Goal: Task Accomplishment & Management: Manage account settings

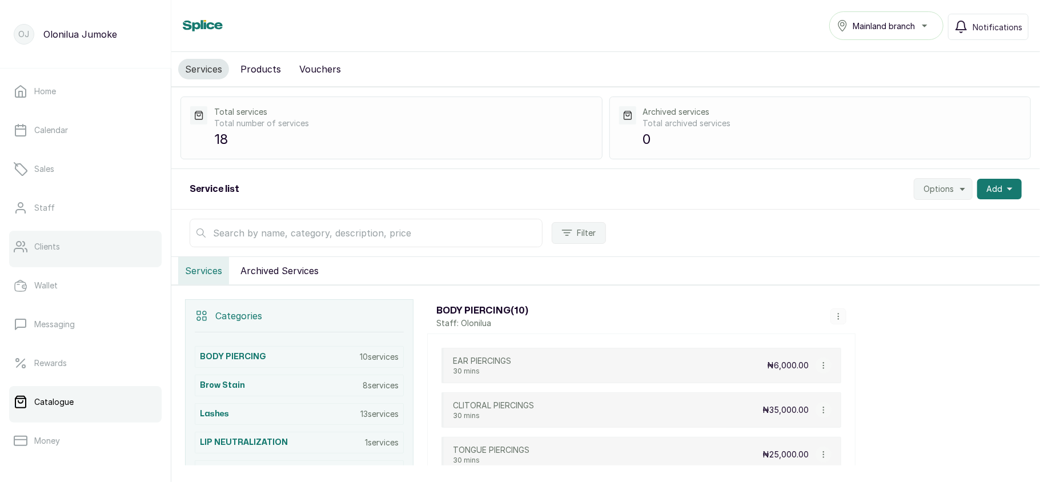
scroll to position [165, 0]
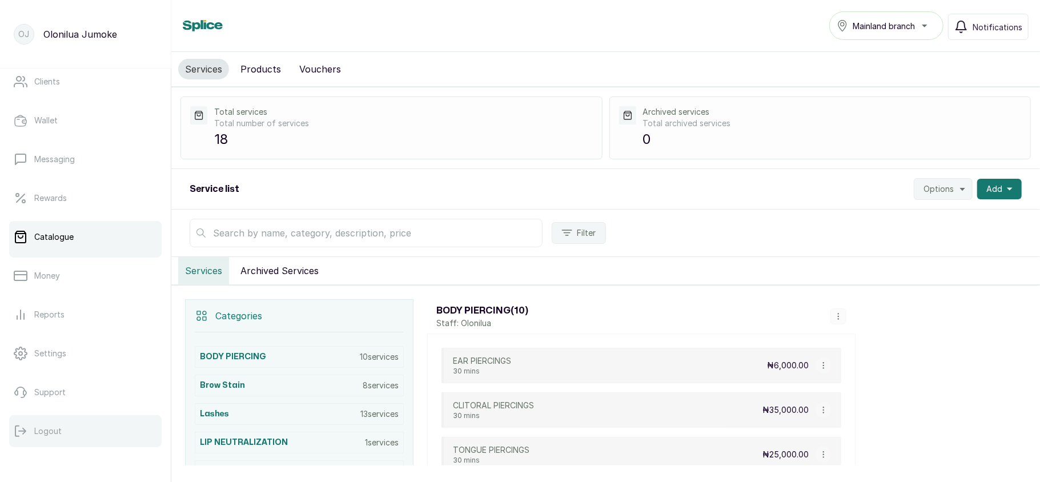
click at [58, 437] on button "Logout" at bounding box center [85, 431] width 152 height 32
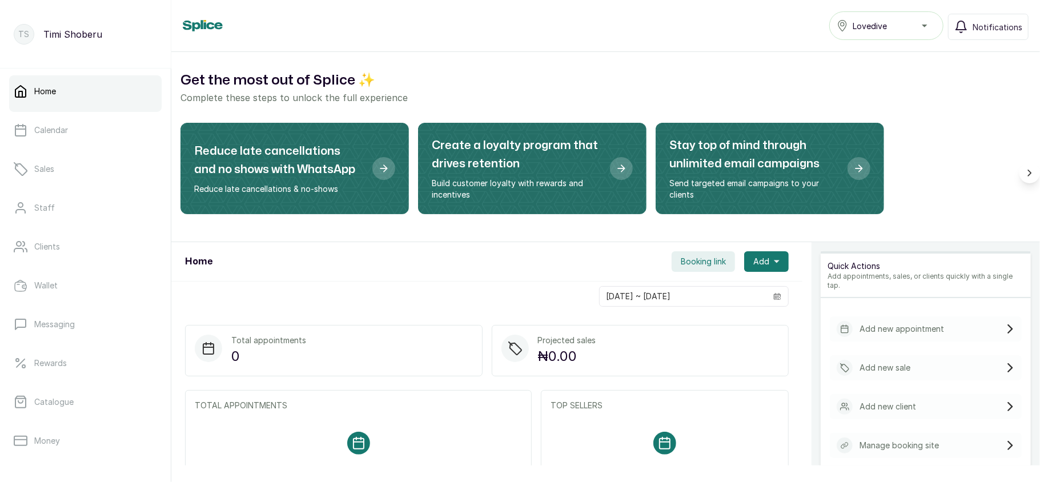
click at [932, 19] on div "Lovedive" at bounding box center [886, 26] width 99 height 14
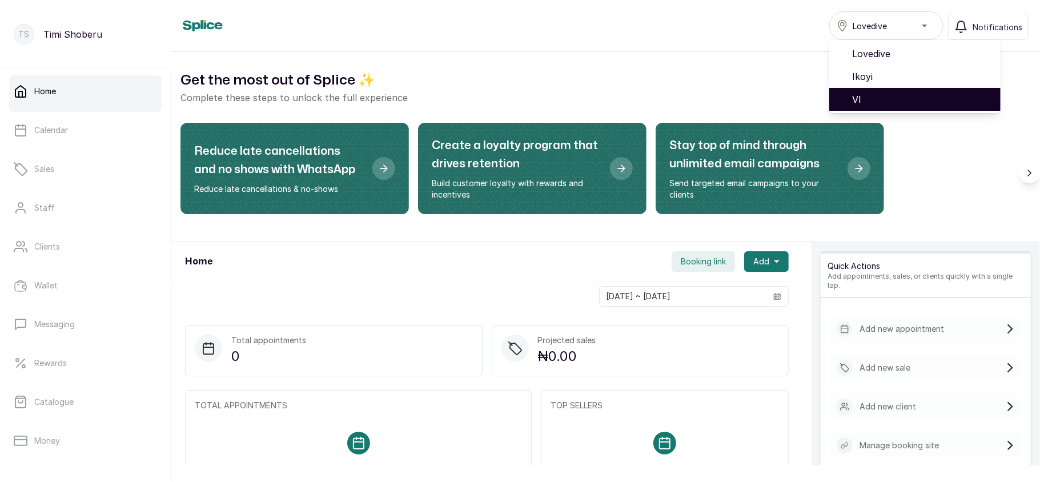
click at [864, 98] on span "VI" at bounding box center [921, 100] width 139 height 14
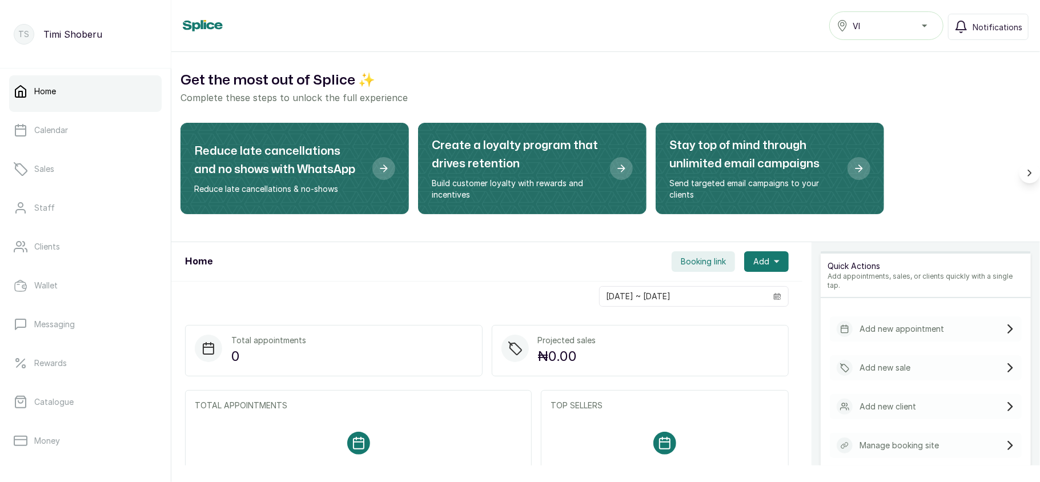
scroll to position [165, 0]
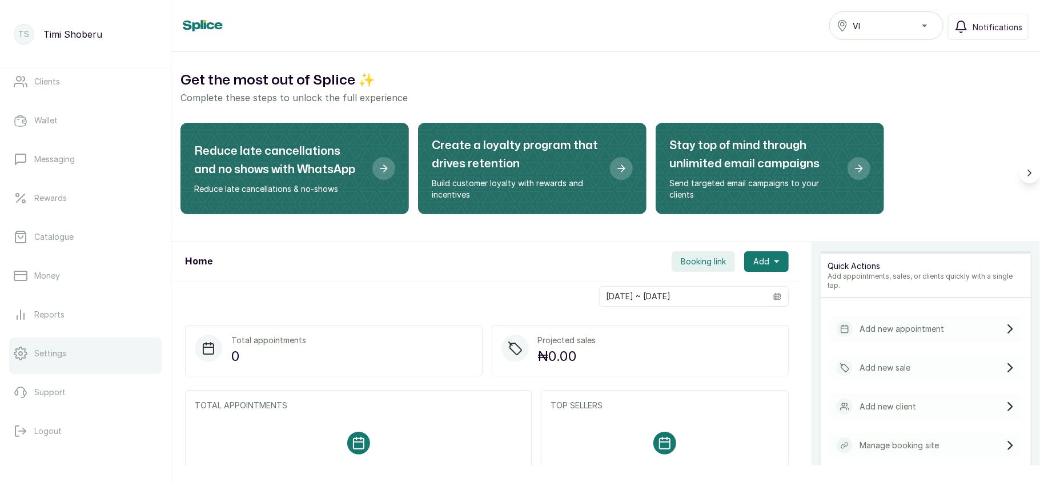
click at [75, 346] on link "Settings" at bounding box center [85, 354] width 152 height 32
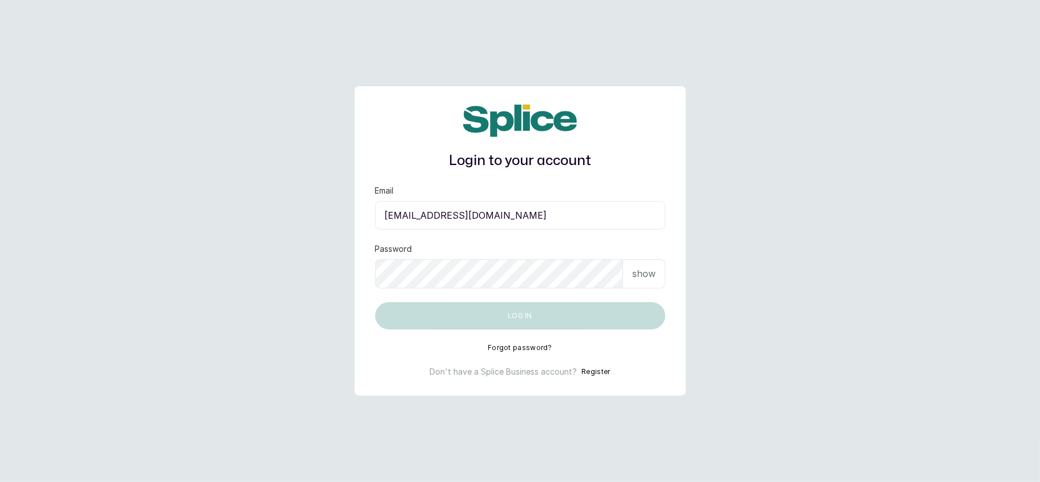
type input "layo@withsplice.com"
click at [624, 282] on div "show" at bounding box center [644, 273] width 42 height 29
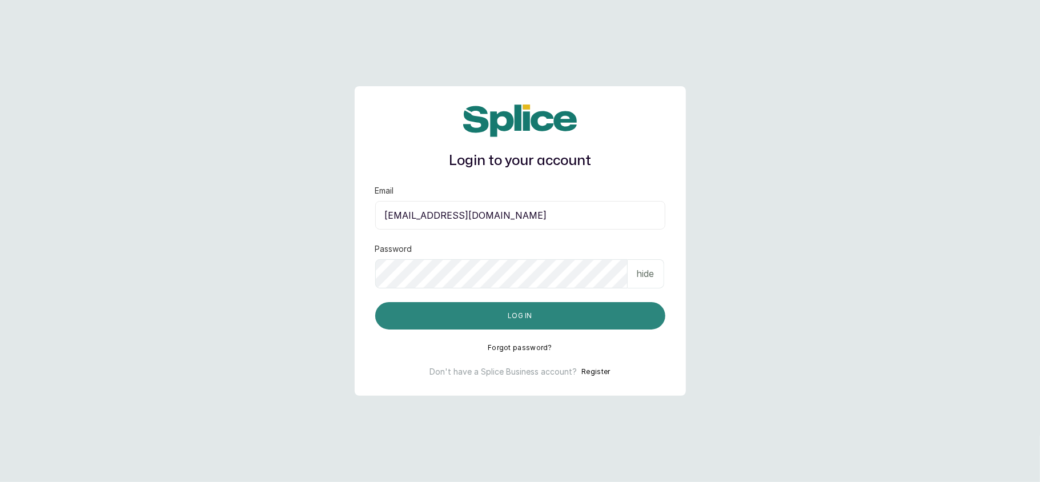
click at [400, 309] on button "Log in" at bounding box center [520, 315] width 290 height 27
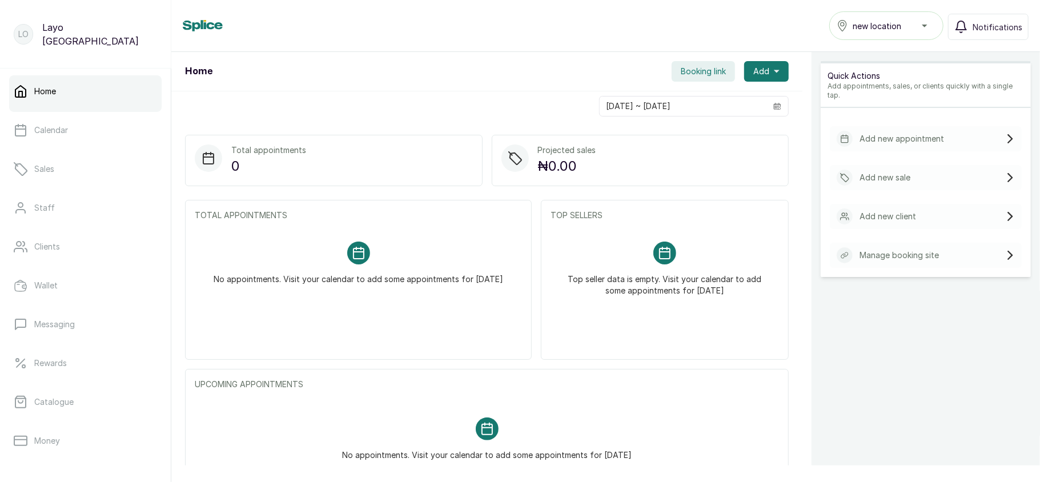
click at [886, 33] on button "new location" at bounding box center [886, 25] width 114 height 29
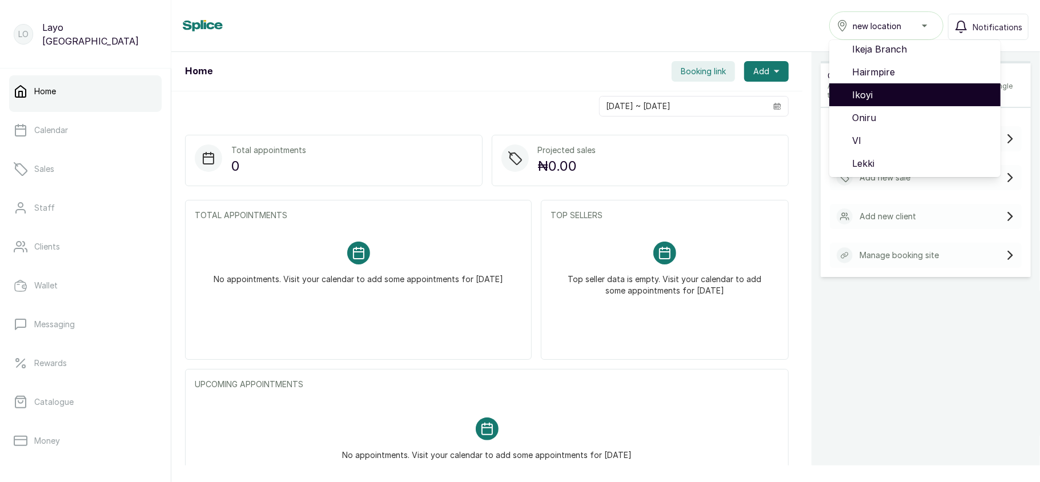
click at [873, 95] on span "Ikoyi" at bounding box center [921, 95] width 139 height 14
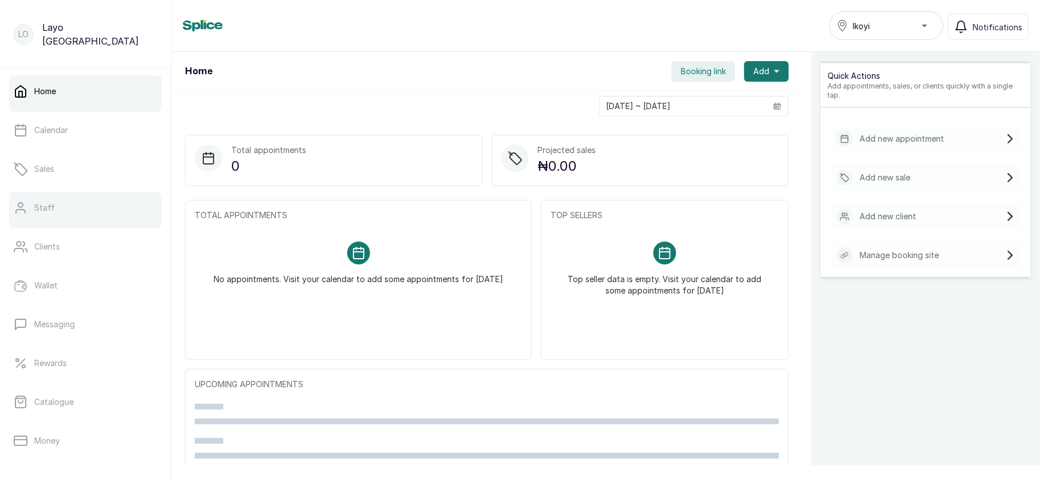
click at [73, 218] on link "Staff" at bounding box center [85, 208] width 152 height 32
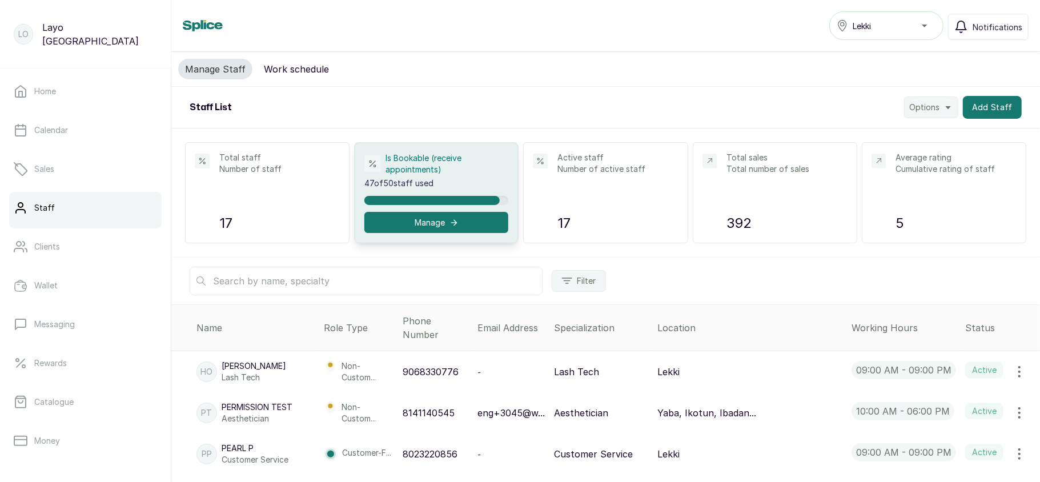
click at [887, 23] on div "Lekki" at bounding box center [886, 26] width 99 height 14
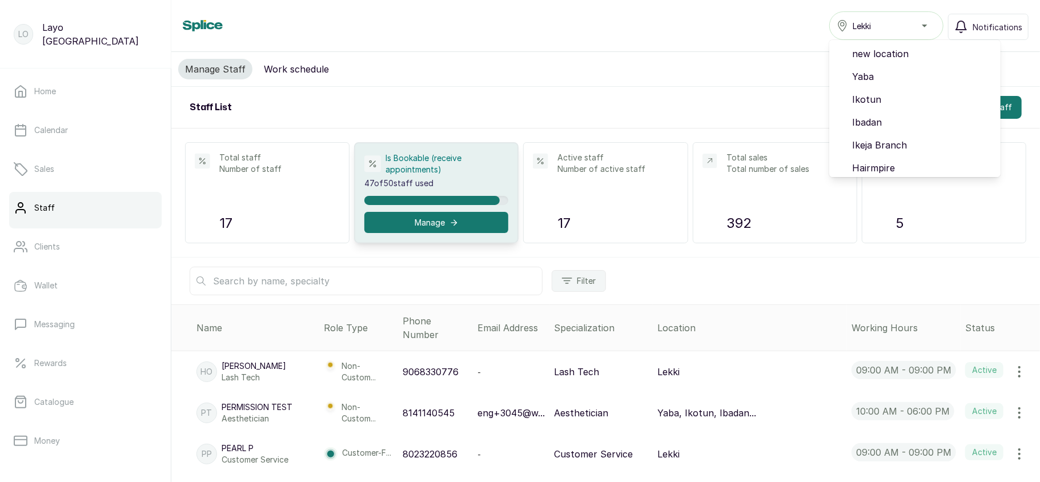
scroll to position [96, 0]
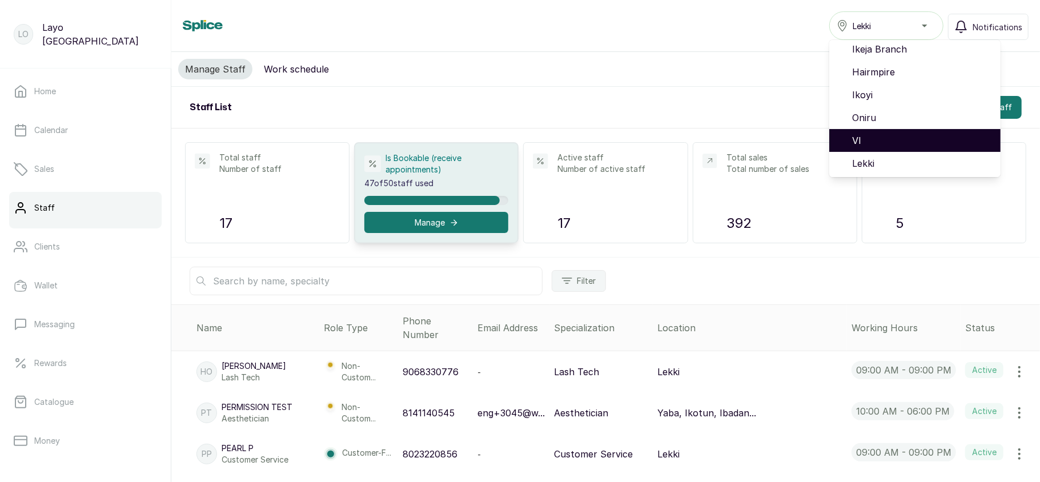
click at [886, 134] on span "VI" at bounding box center [921, 141] width 139 height 14
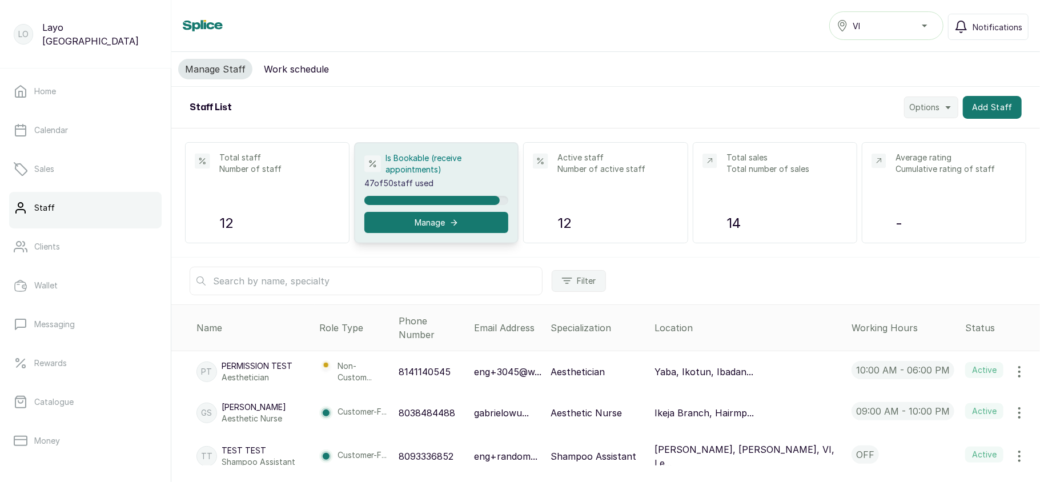
click at [910, 15] on button "VI" at bounding box center [886, 25] width 114 height 29
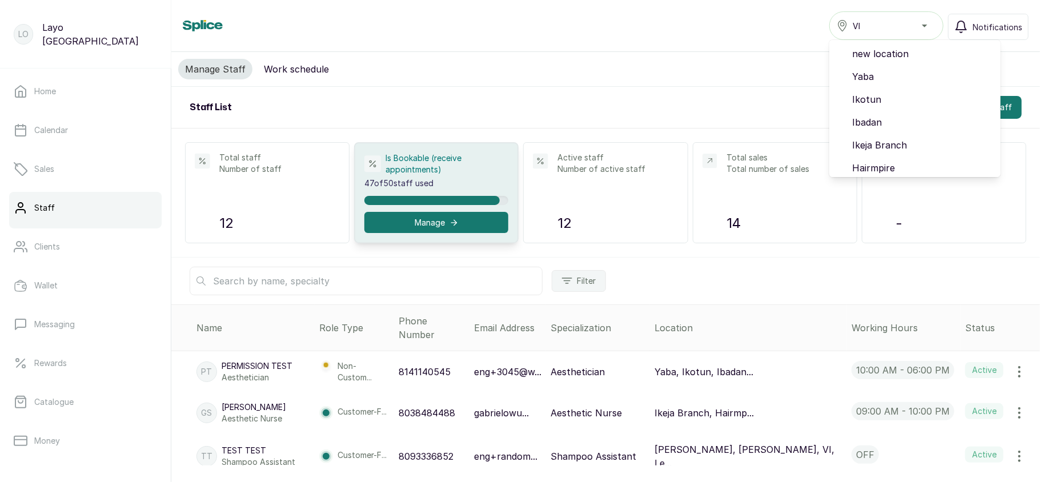
scroll to position [96, 0]
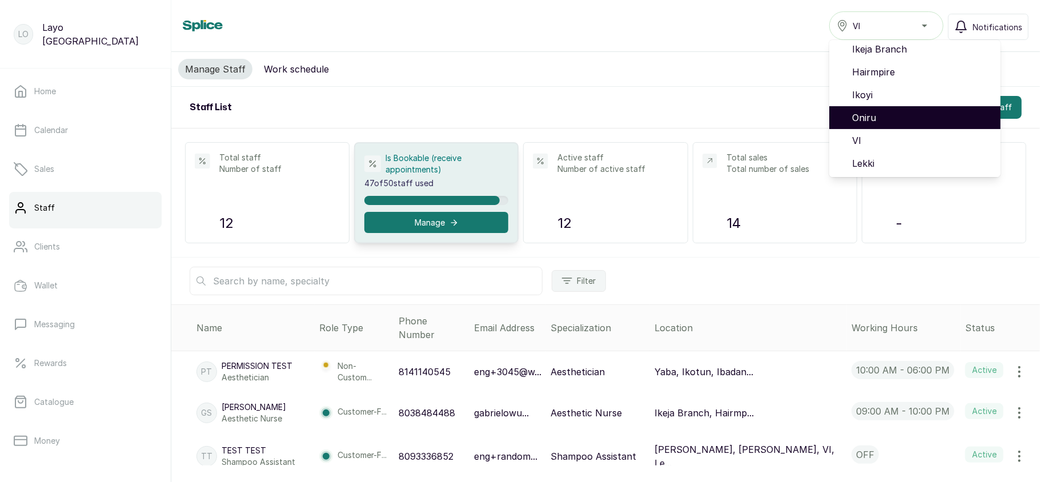
click at [864, 117] on span "Oniru" at bounding box center [921, 118] width 139 height 14
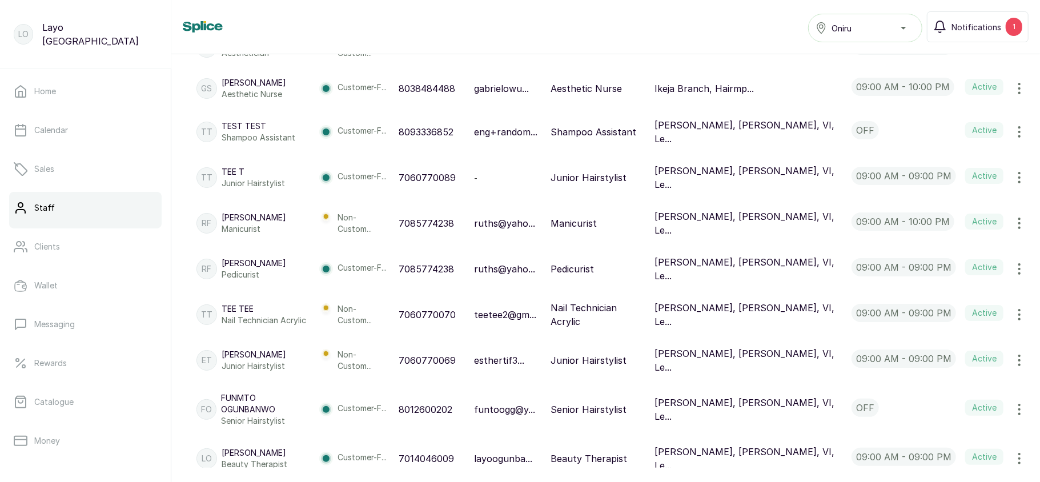
scroll to position [366, 0]
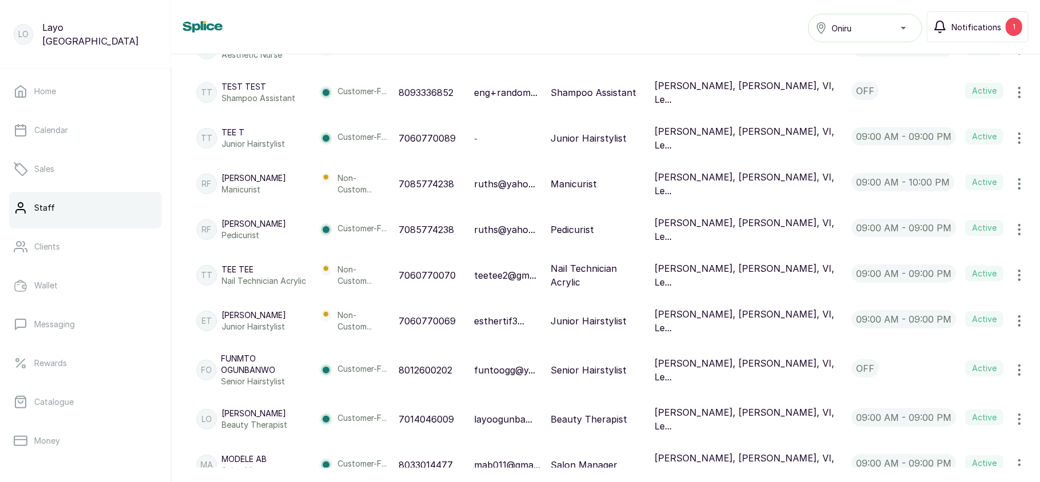
click at [964, 27] on span "Notifications" at bounding box center [977, 27] width 50 height 12
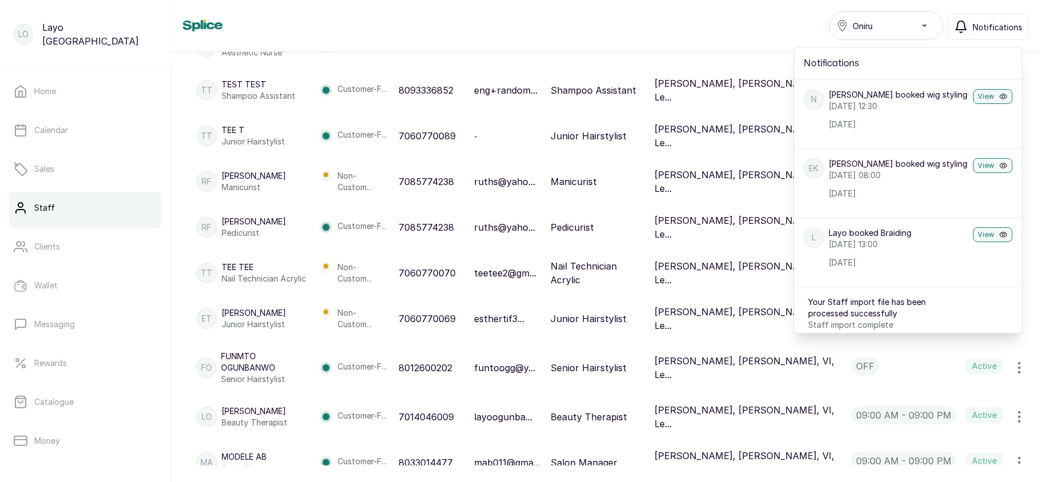
click at [964, 27] on icon "button" at bounding box center [961, 27] width 14 height 14
